Goal: Task Accomplishment & Management: Manage account settings

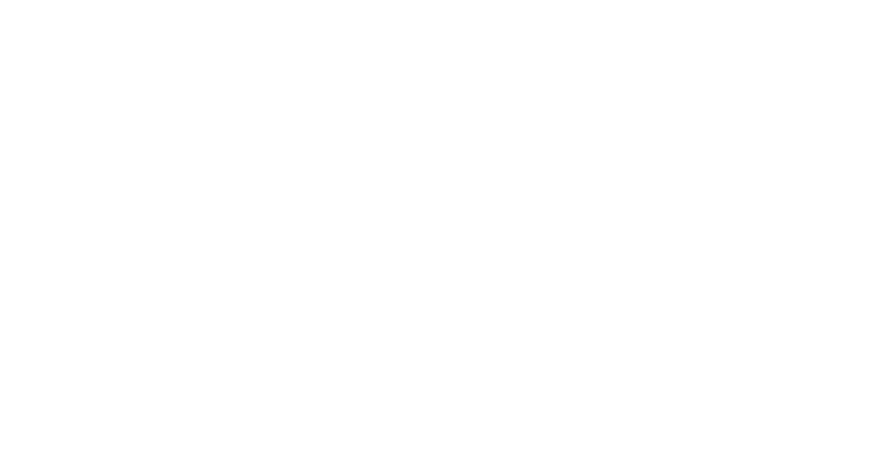
type input "**********"
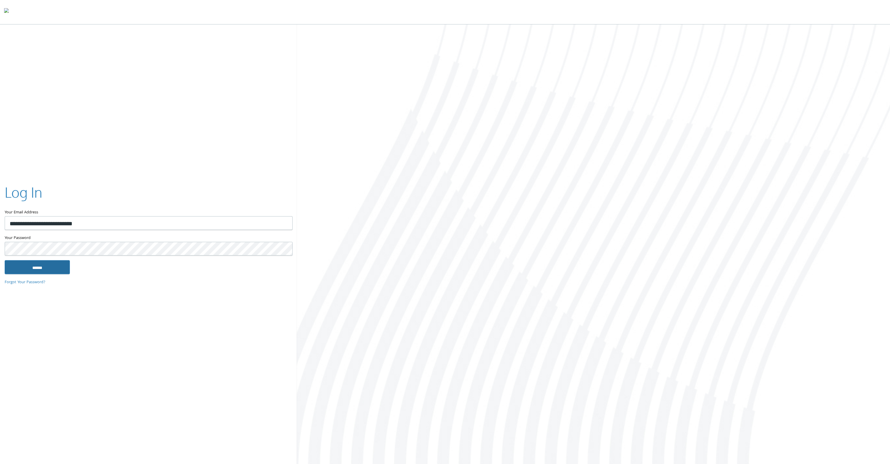
click at [47, 265] on input "******" at bounding box center [37, 267] width 65 height 14
type input "**********"
